Goal: Task Accomplishment & Management: Manage account settings

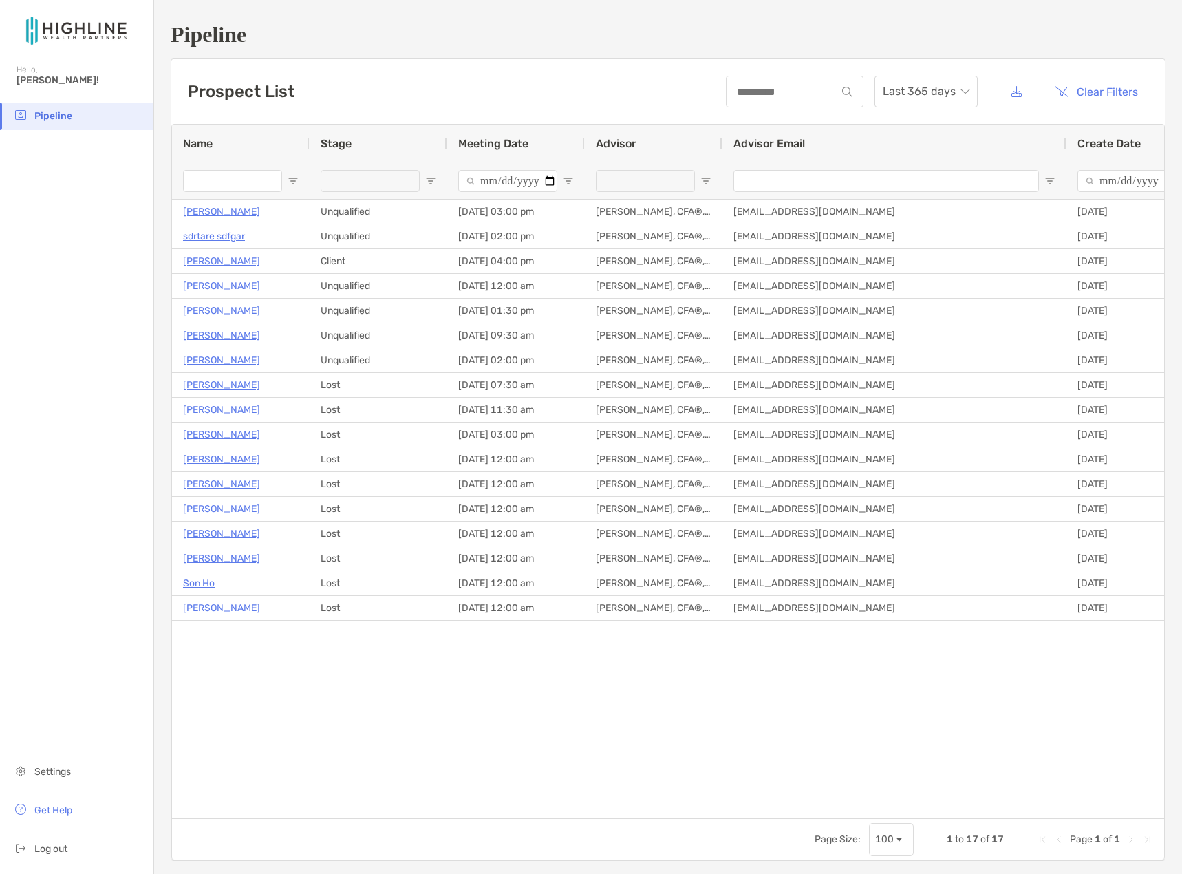
click at [50, 83] on span "[PERSON_NAME]!" at bounding box center [81, 80] width 129 height 12
click at [760, 89] on input at bounding box center [781, 92] width 109 height 12
click at [569, 181] on span "Open Filter Menu" at bounding box center [568, 180] width 11 height 11
click at [444, 184] on div at bounding box center [379, 180] width 138 height 37
click at [432, 183] on span "Open Filter Menu" at bounding box center [430, 180] width 11 height 11
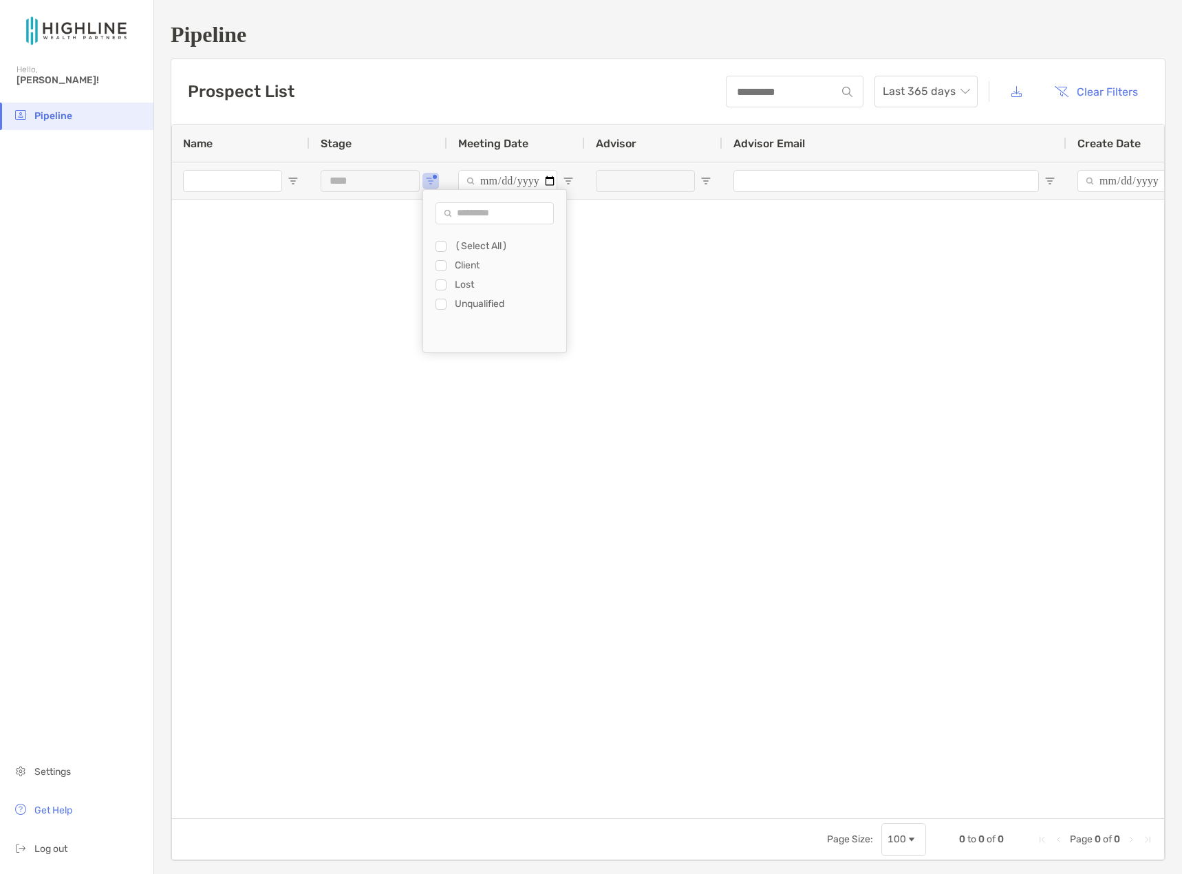
type input "**********"
click at [375, 294] on div "[PERSON_NAME] Client [DATE] 04:00 pm [PERSON_NAME], CFA®, CAIA, CIMA [EMAIL_ADD…" at bounding box center [668, 504] width 992 height 608
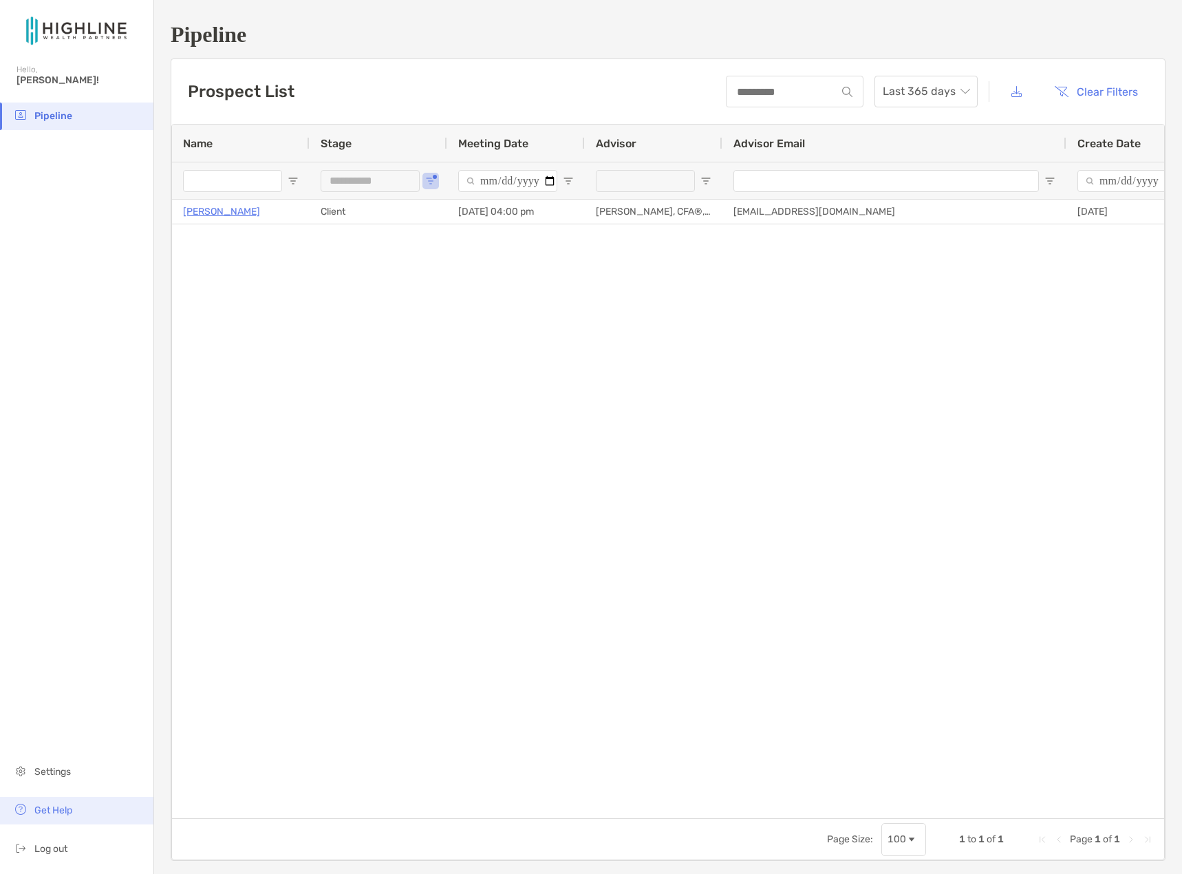
click at [72, 810] on span "Get Help" at bounding box center [53, 810] width 38 height 12
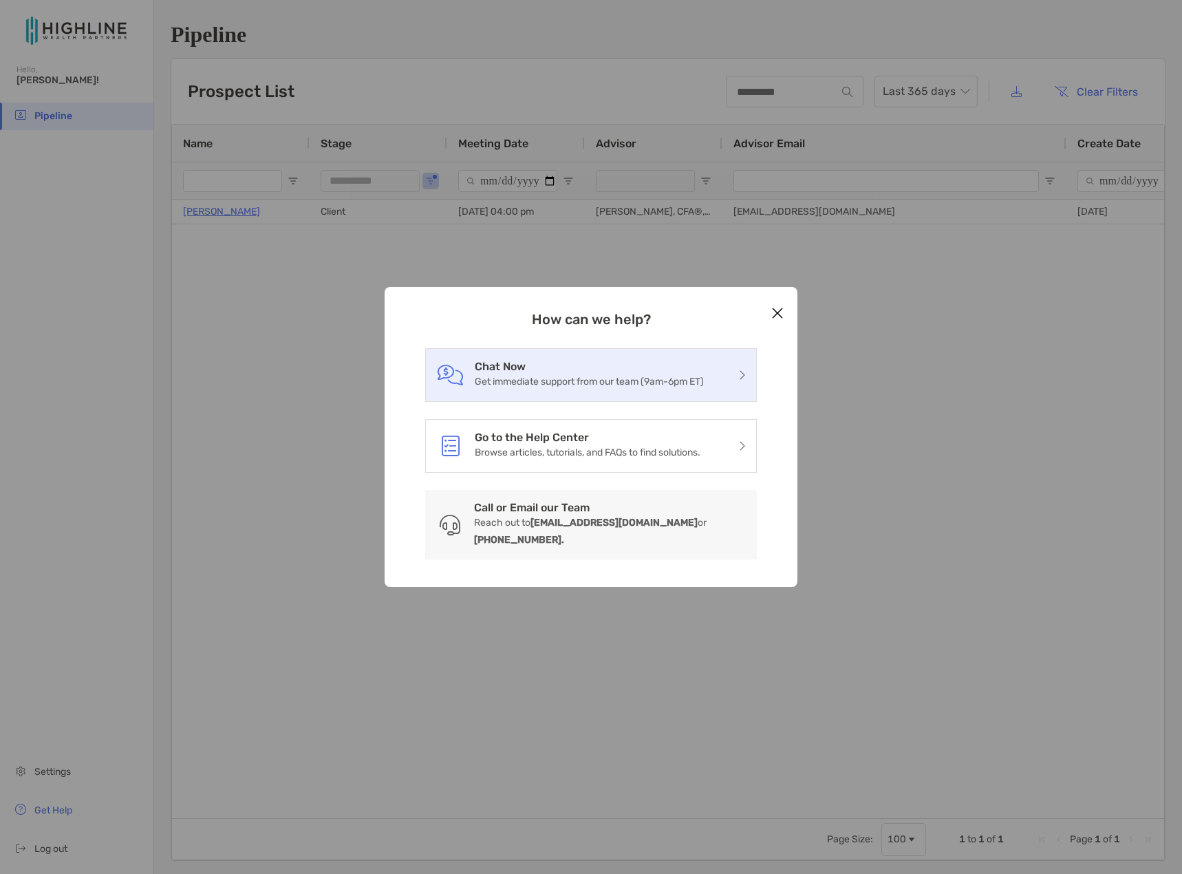
click at [621, 385] on p "Get immediate support from our team (9am-6pm ET)" at bounding box center [589, 381] width 229 height 17
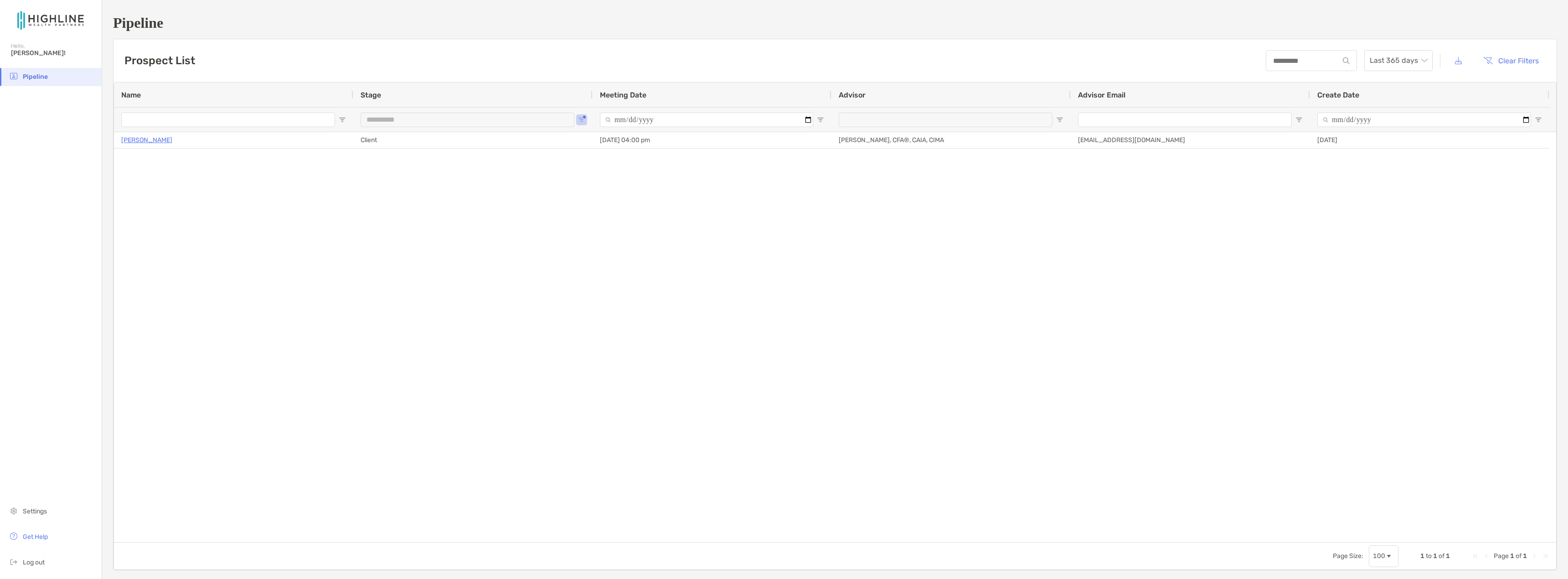
click at [51, 76] on li "Pipeline" at bounding box center [50, 78] width 101 height 19
click at [54, 512] on li "Settings" at bounding box center [50, 512] width 101 height 19
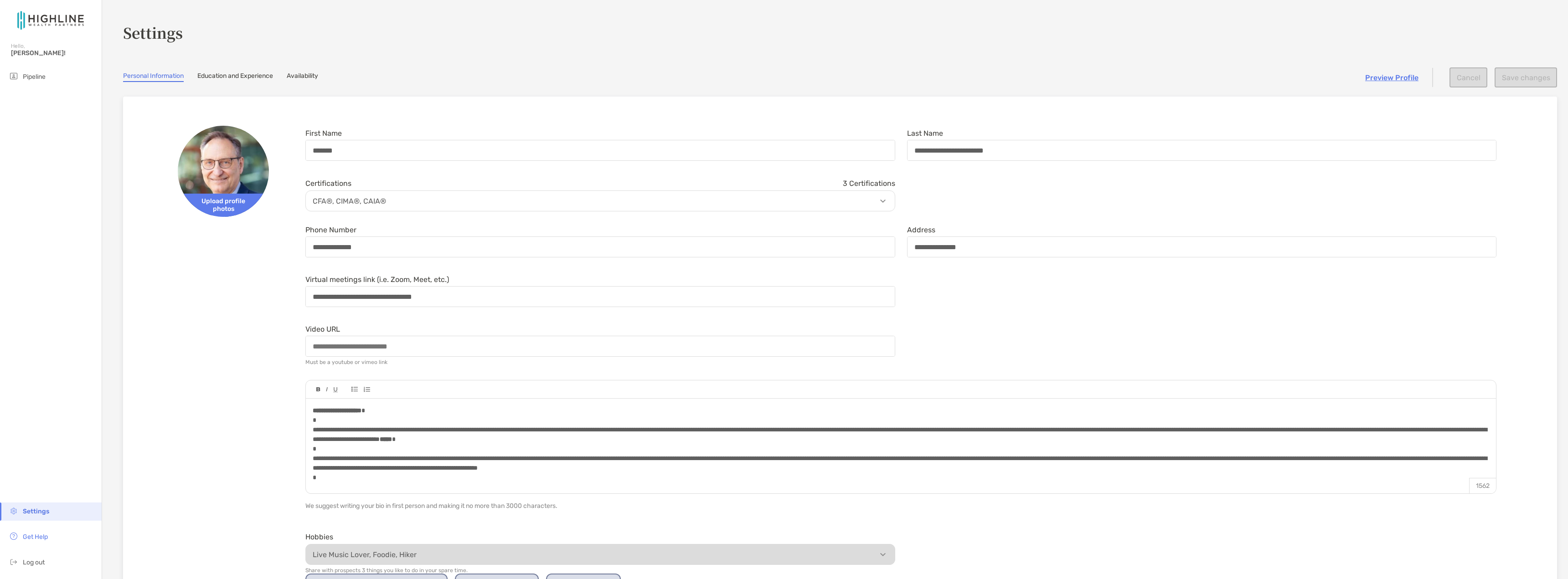
click at [217, 77] on link "Education and Experience" at bounding box center [235, 77] width 76 height 10
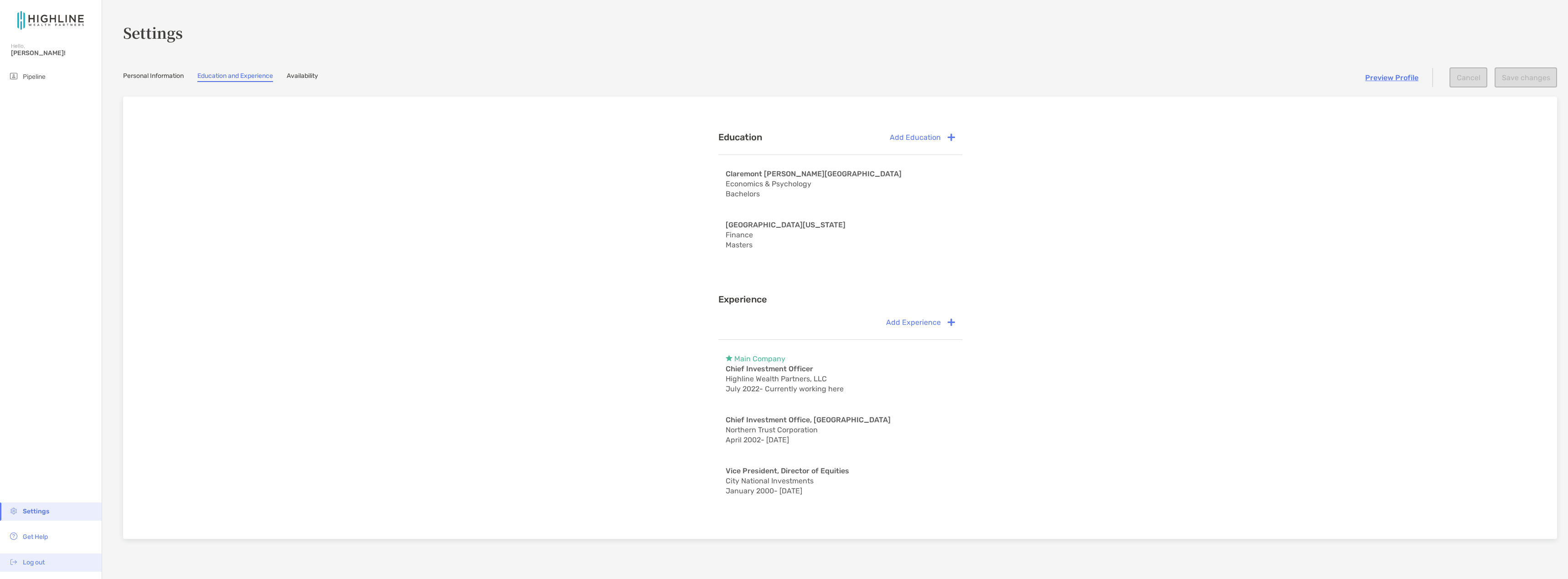
click at [37, 563] on span "Log out" at bounding box center [33, 562] width 22 height 8
